Goal: Navigation & Orientation: Find specific page/section

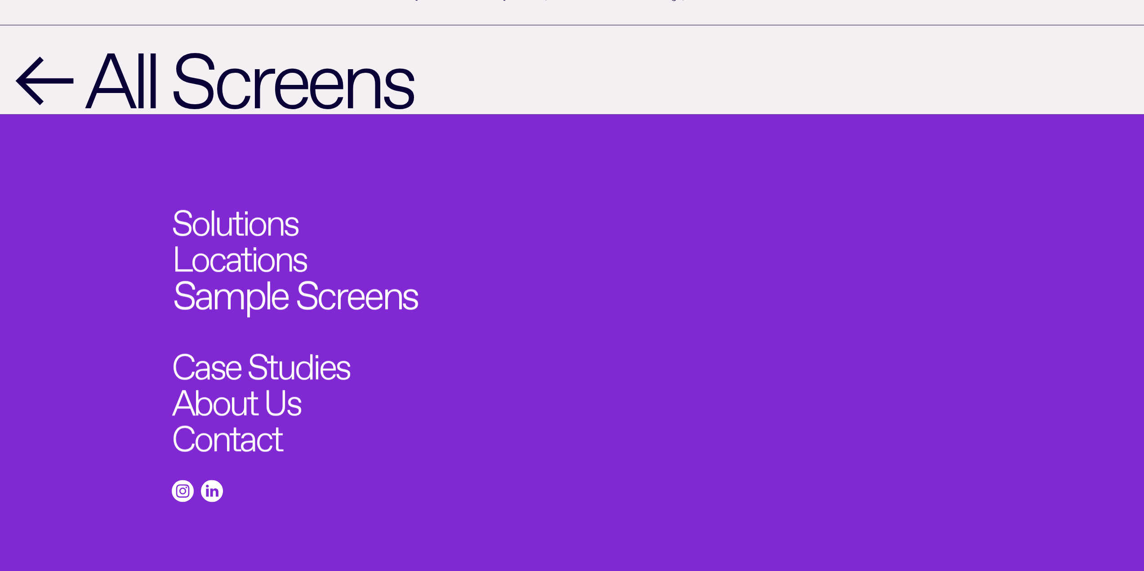
scroll to position [1189, 0]
click at [262, 269] on link "Sample Screens" at bounding box center [295, 289] width 245 height 40
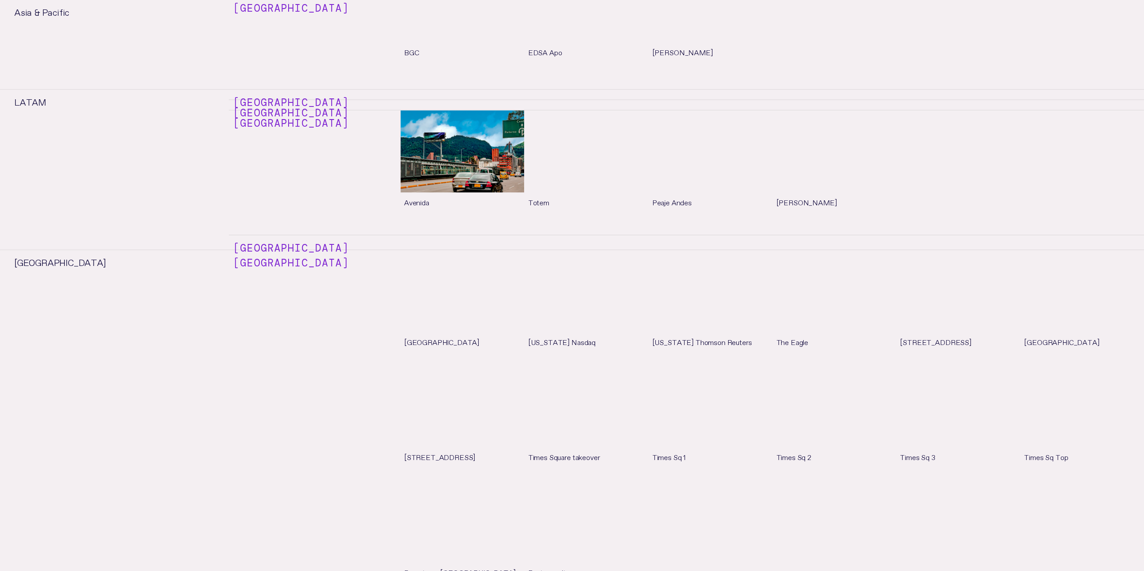
scroll to position [5259, 0]
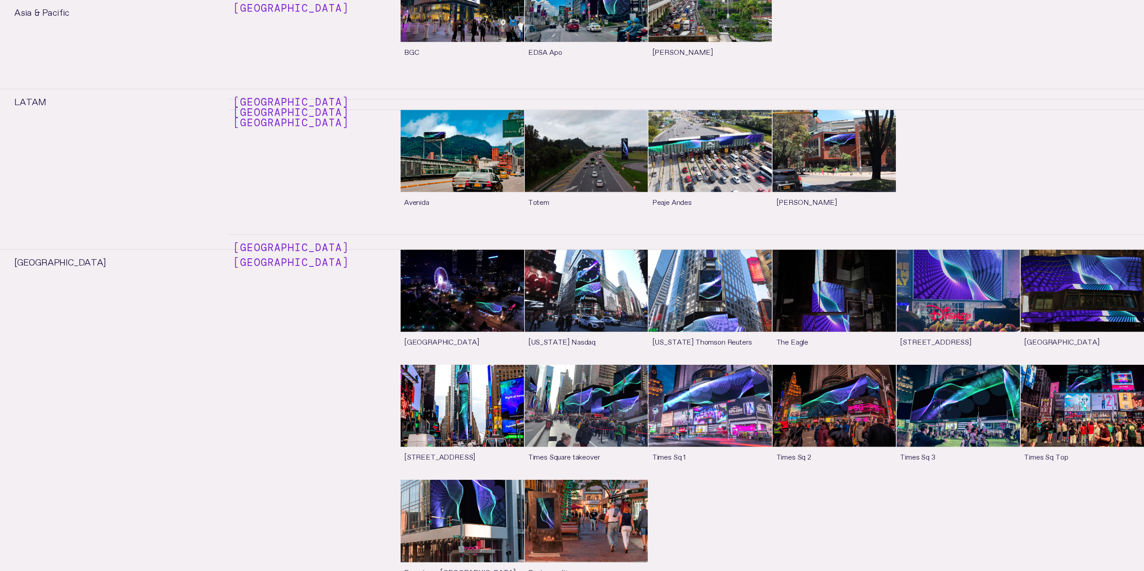
click at [456, 365] on link "See more" at bounding box center [463, 422] width 124 height 115
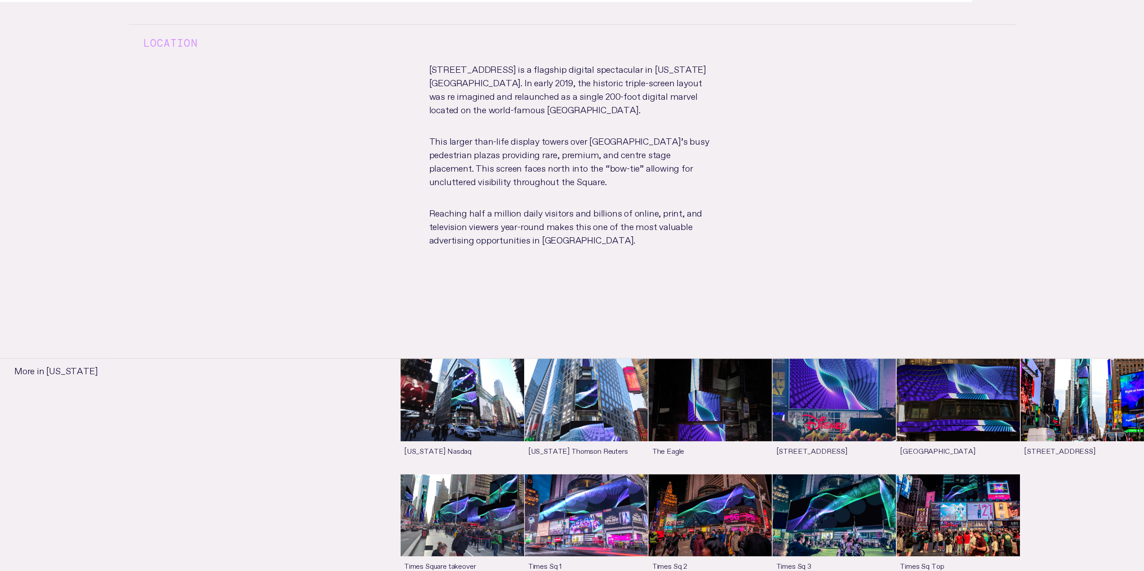
scroll to position [854, 0]
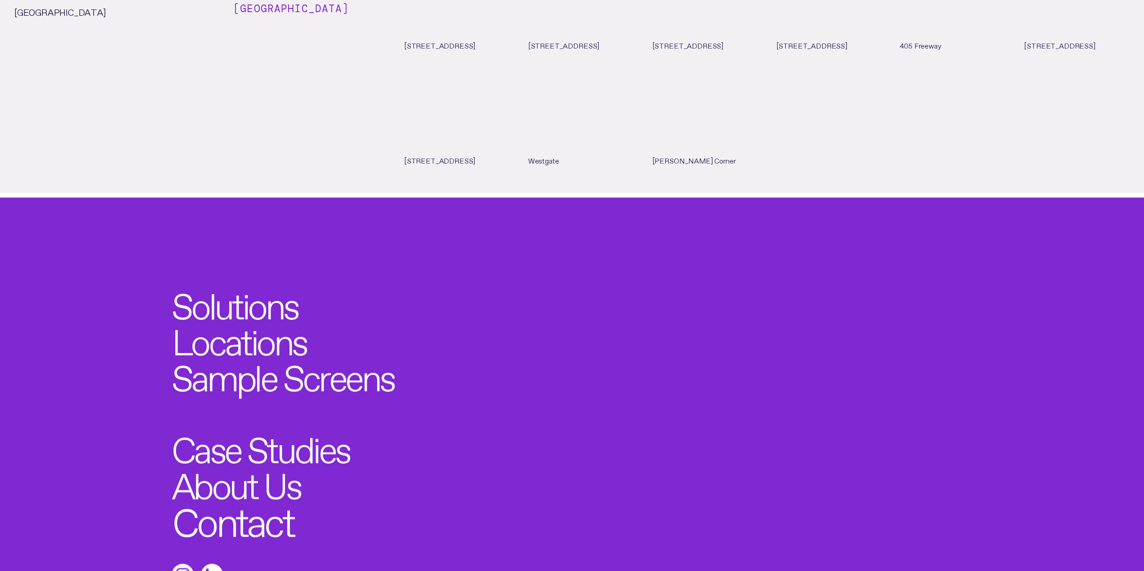
scroll to position [6026, 0]
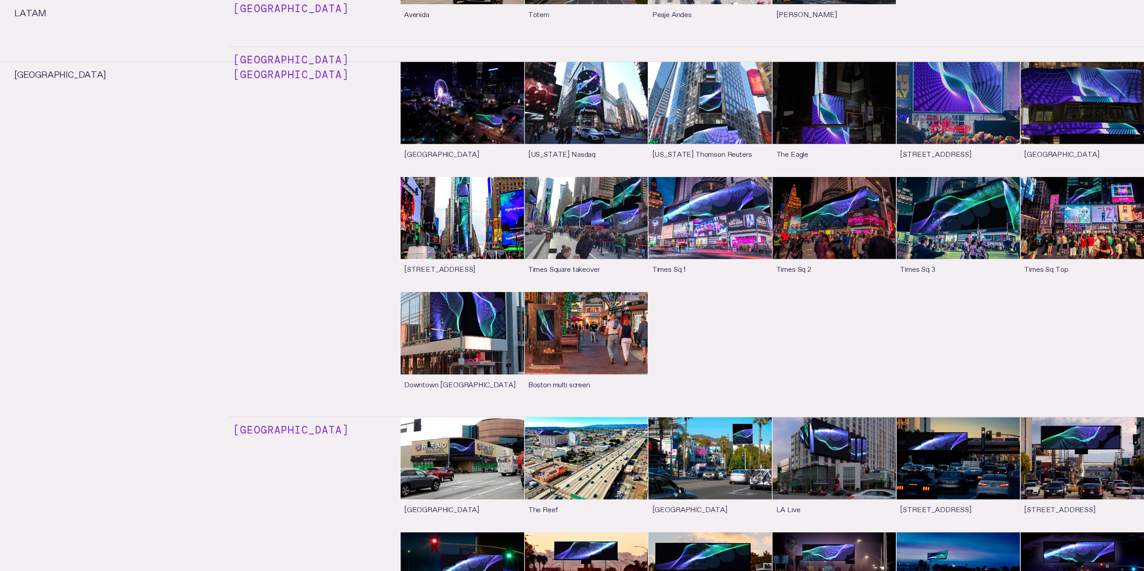
drag, startPoint x: 246, startPoint y: 379, endPoint x: 217, endPoint y: 89, distance: 292.3
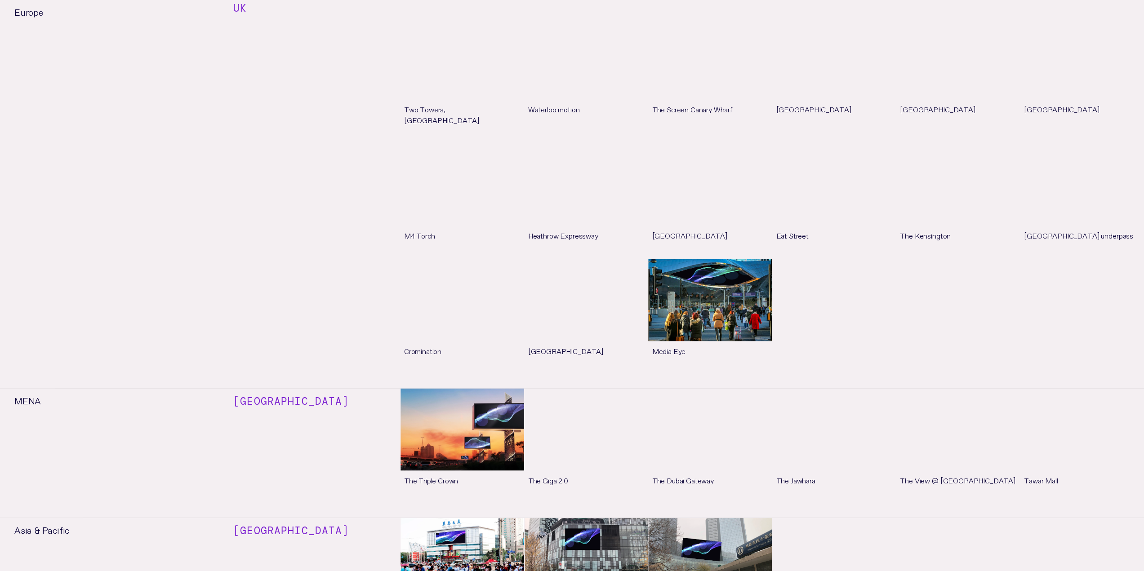
scroll to position [0, 0]
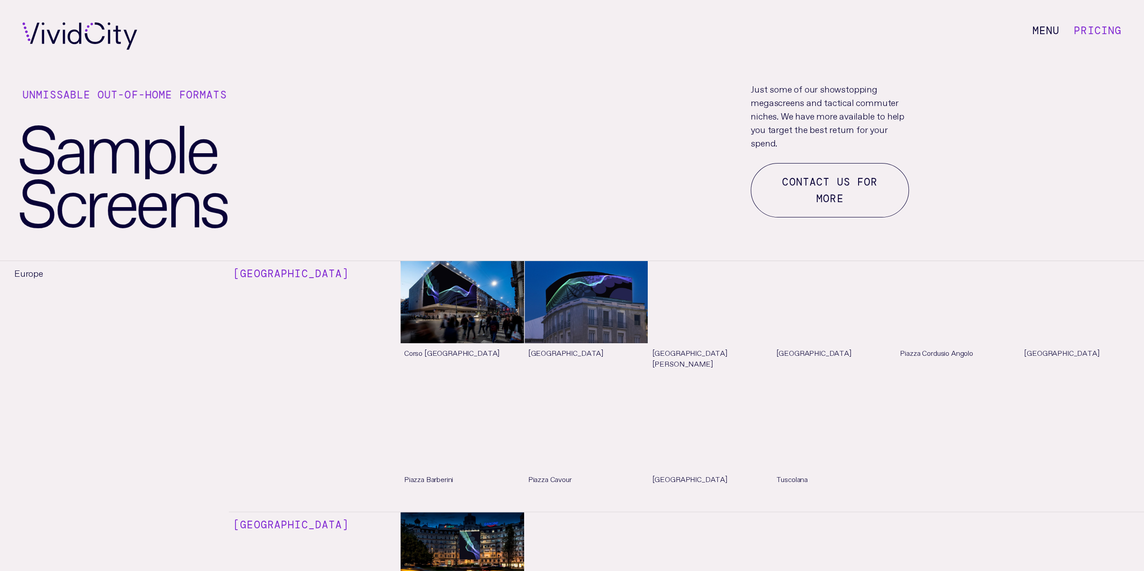
drag, startPoint x: 176, startPoint y: 294, endPoint x: 216, endPoint y: 20, distance: 277.5
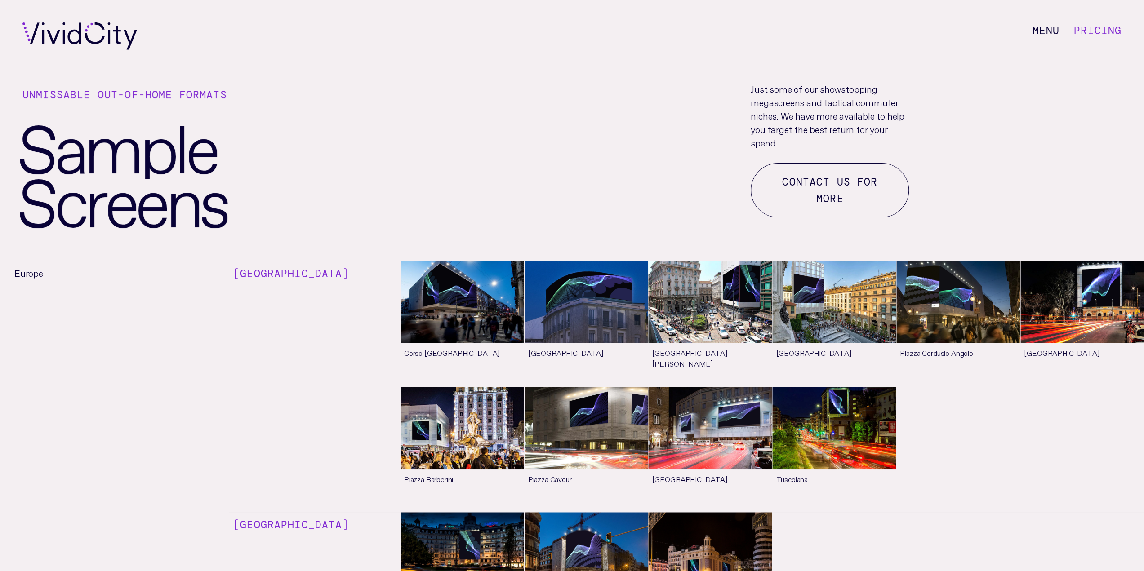
click at [1097, 31] on link "Pricing" at bounding box center [1098, 30] width 48 height 13
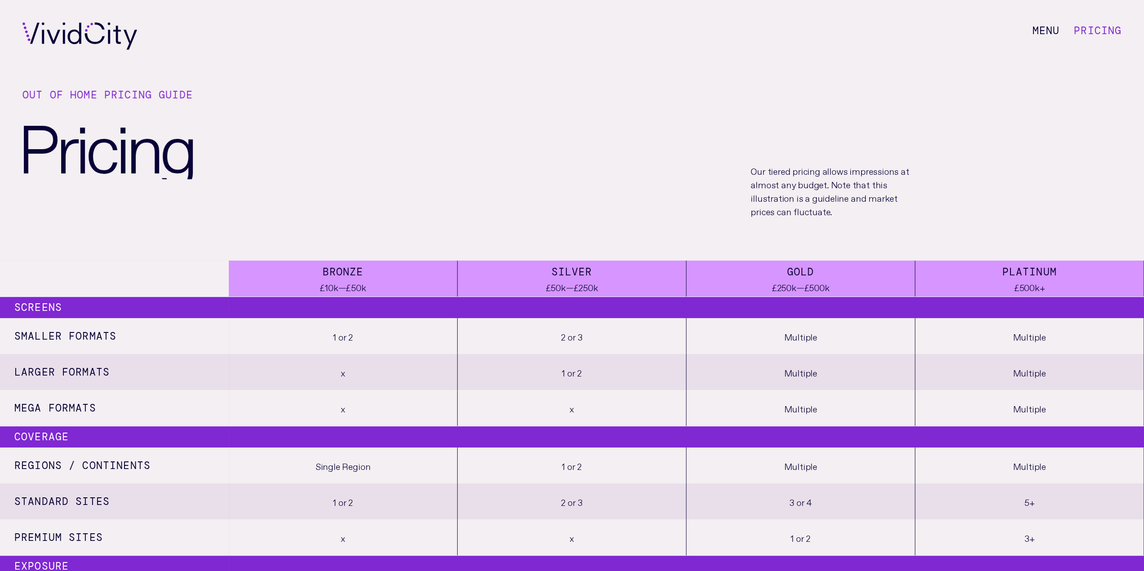
click at [1052, 29] on li "M e n u" at bounding box center [1045, 35] width 27 height 27
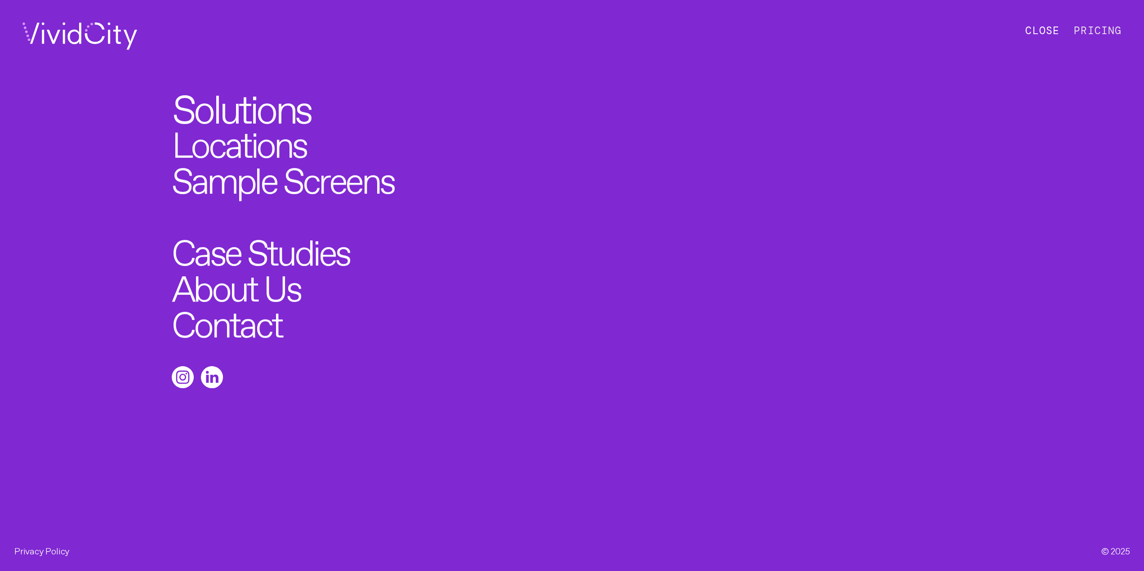
click at [278, 117] on link "Solutions" at bounding box center [241, 104] width 139 height 40
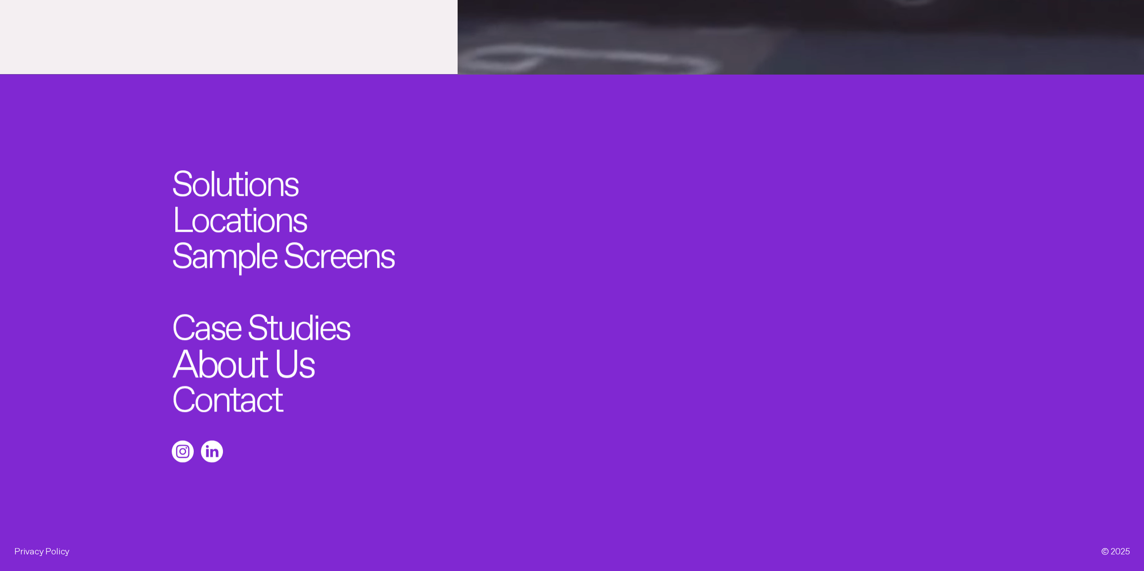
scroll to position [4305, 0]
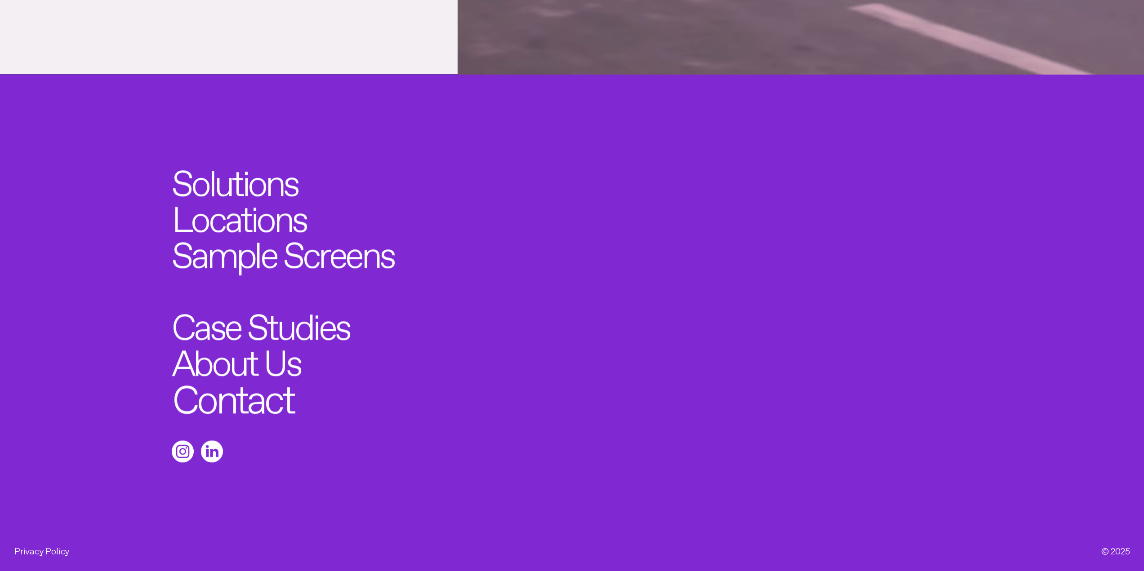
click at [254, 398] on link "Contact" at bounding box center [232, 394] width 121 height 40
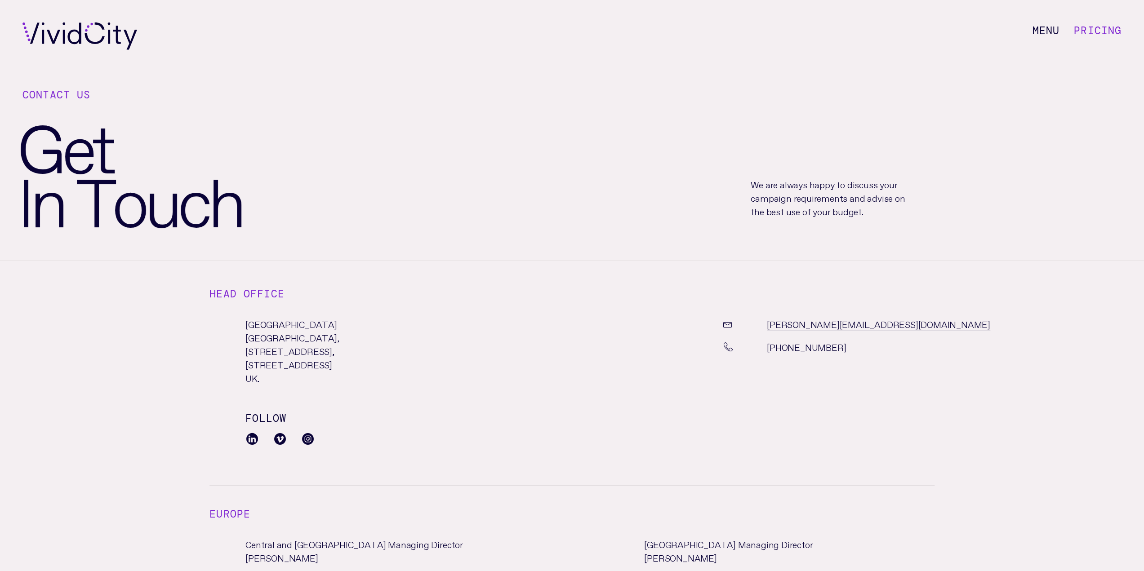
scroll to position [4305, 0]
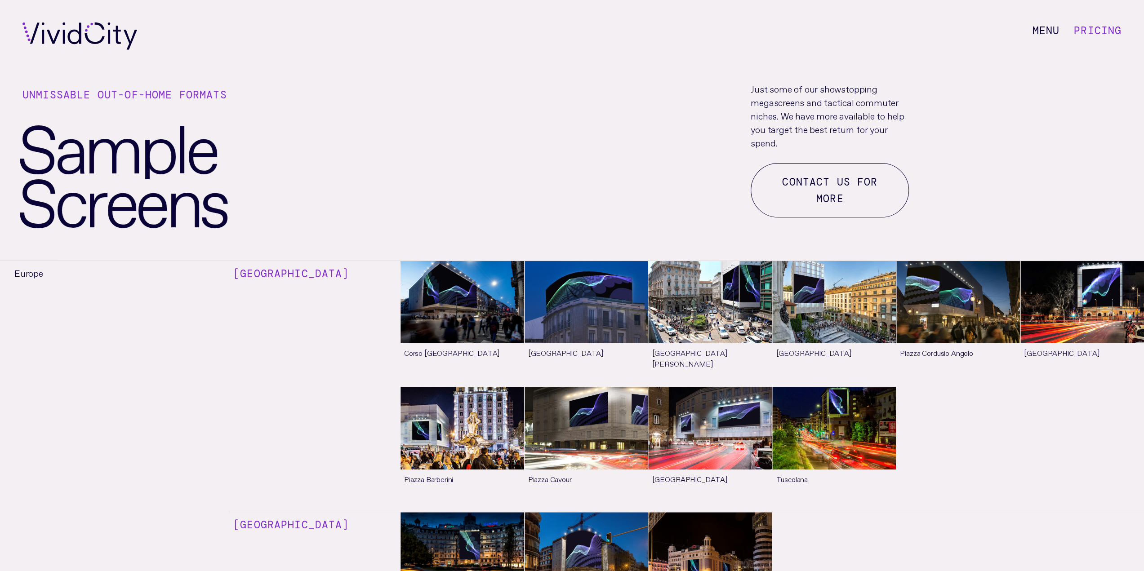
scroll to position [1189, 0]
